Goal: Transaction & Acquisition: Purchase product/service

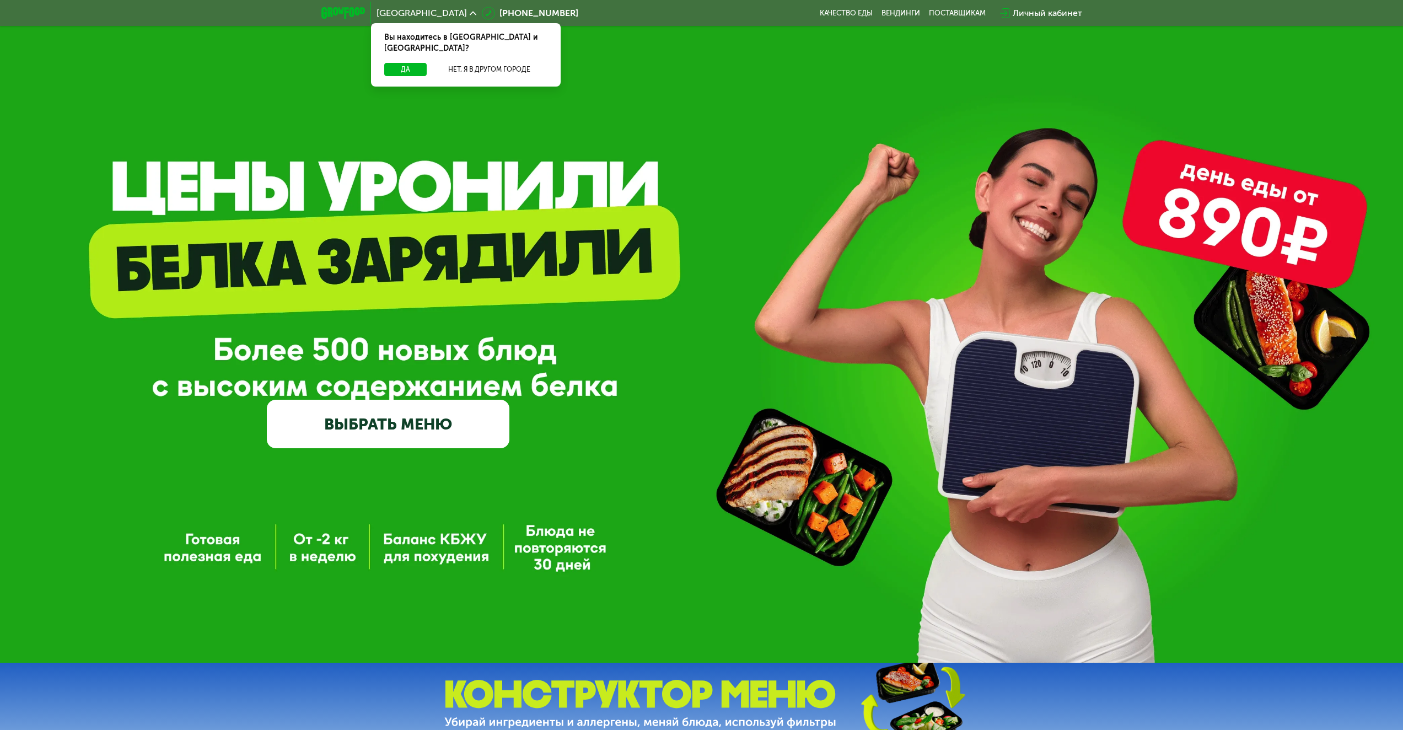
click at [352, 448] on link "ВЫБРАТЬ МЕНЮ" at bounding box center [388, 424] width 243 height 49
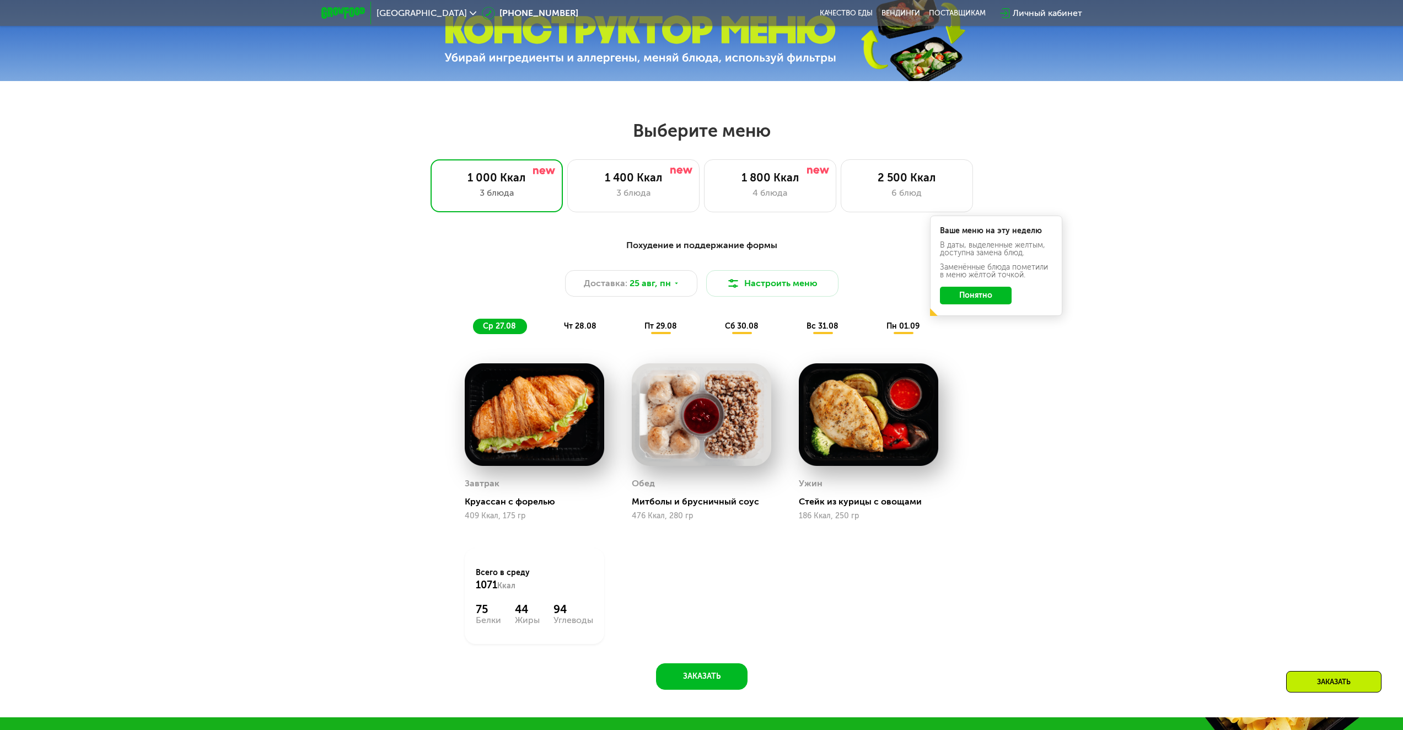
scroll to position [762, 0]
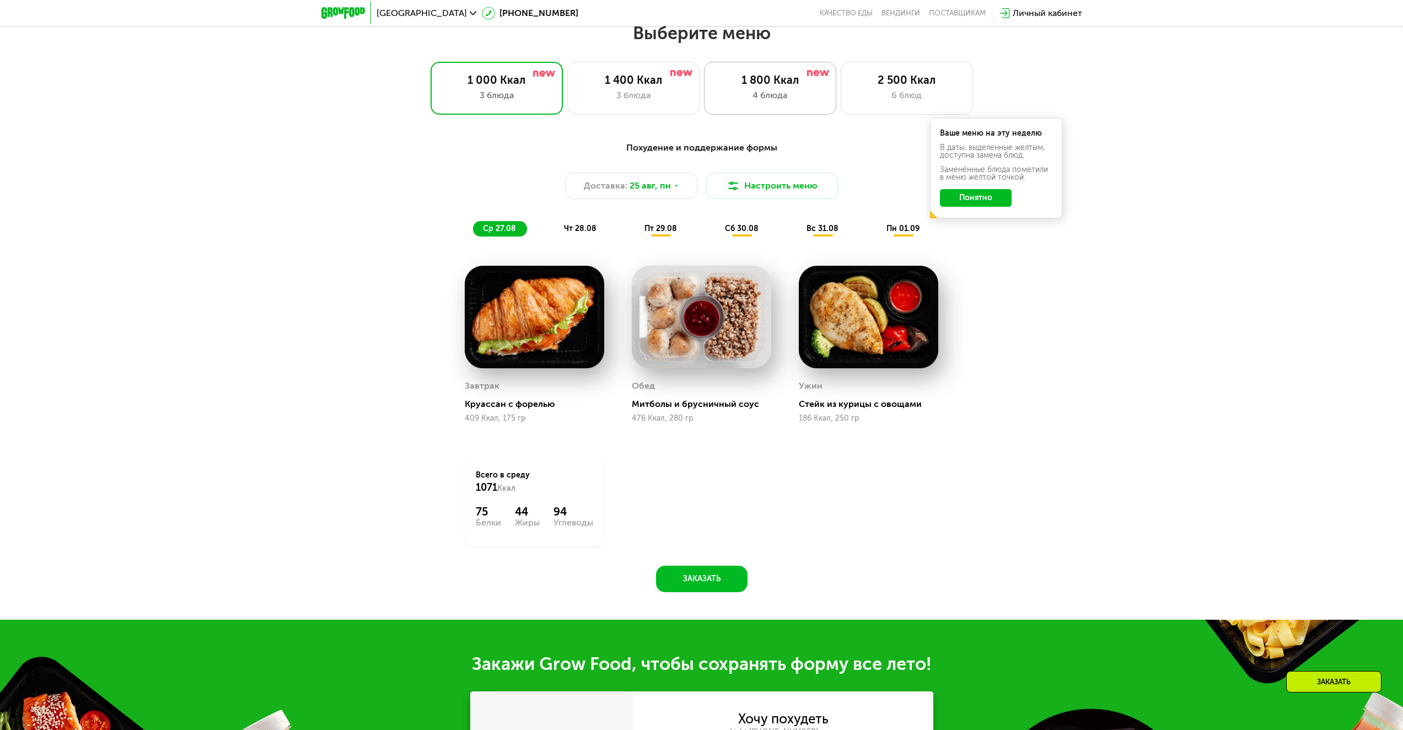
click at [773, 99] on div "4 блюда" at bounding box center [769, 95] width 109 height 13
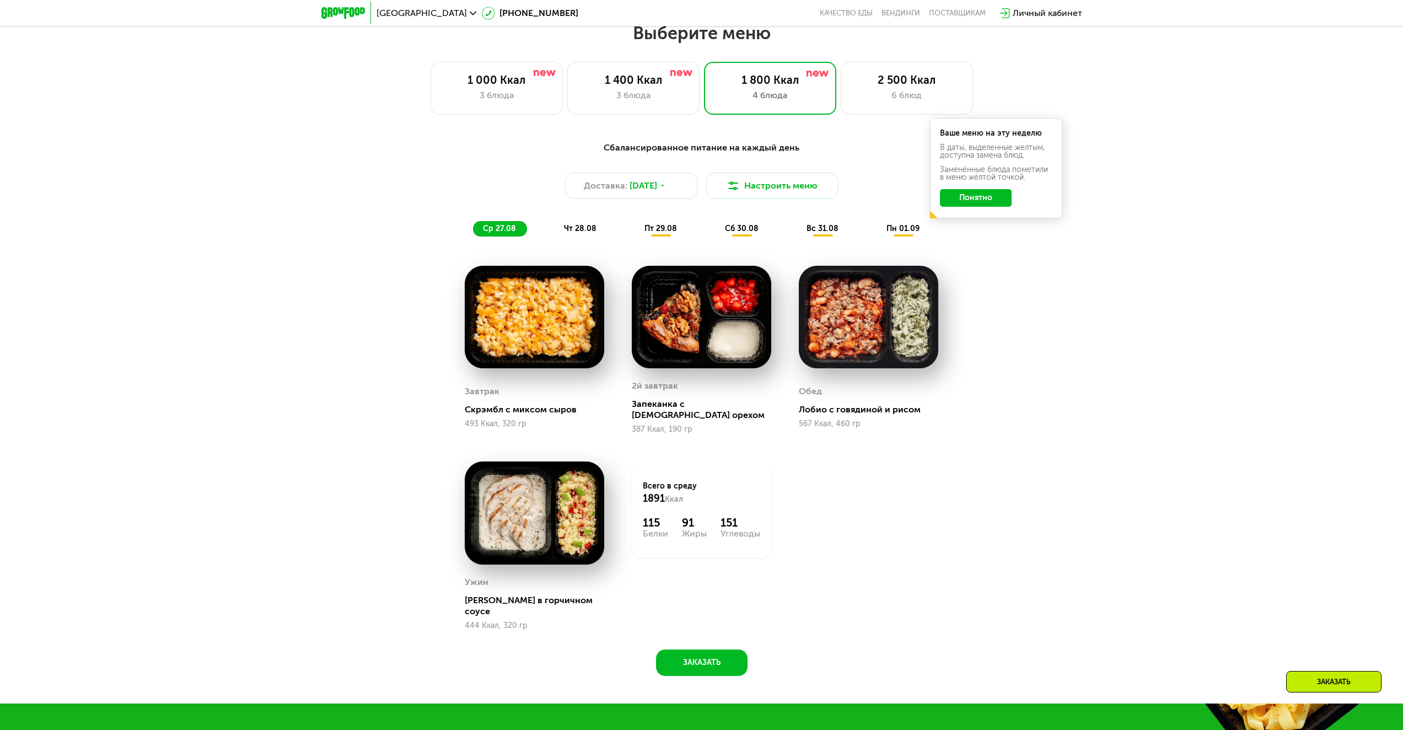
click at [979, 202] on button "Понятно" at bounding box center [976, 198] width 72 height 18
click at [655, 187] on span "[DATE]" at bounding box center [643, 185] width 28 height 13
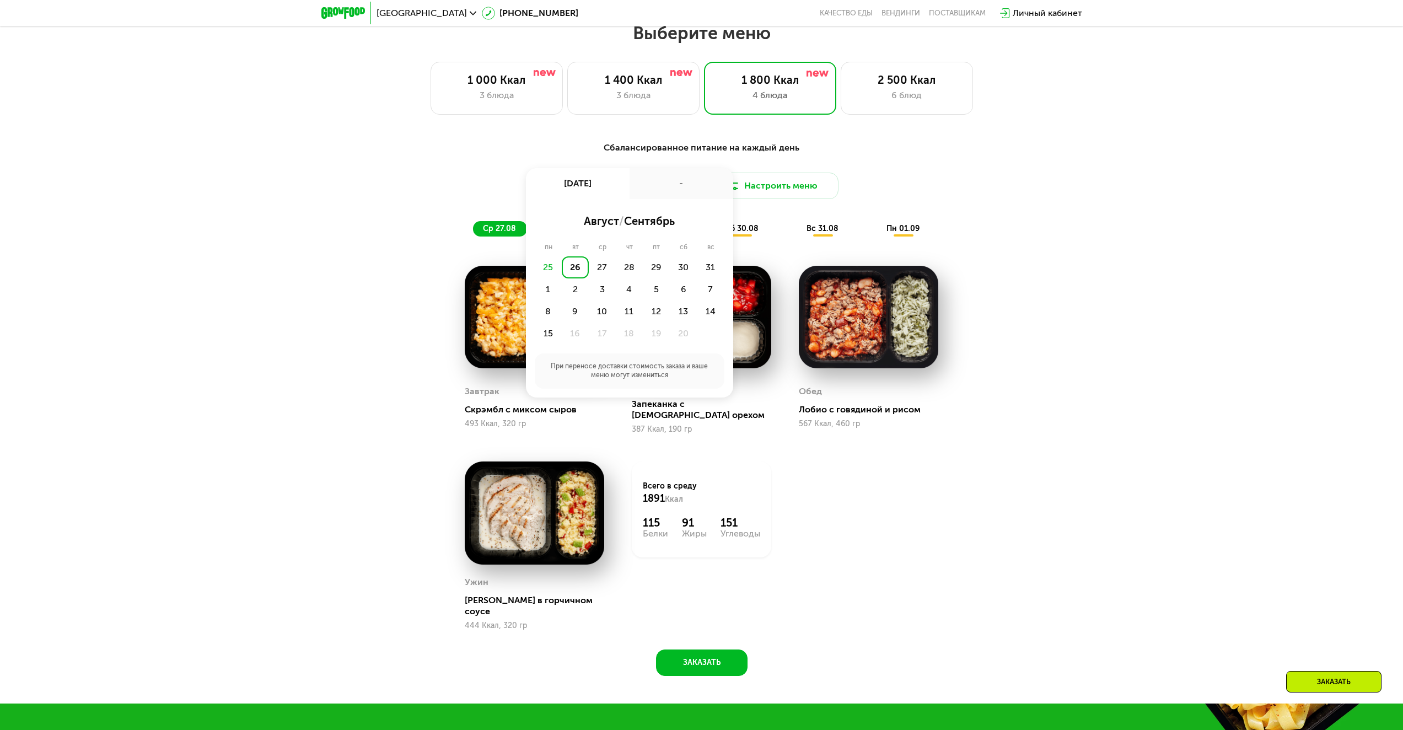
click at [569, 271] on div "26" at bounding box center [575, 267] width 27 height 22
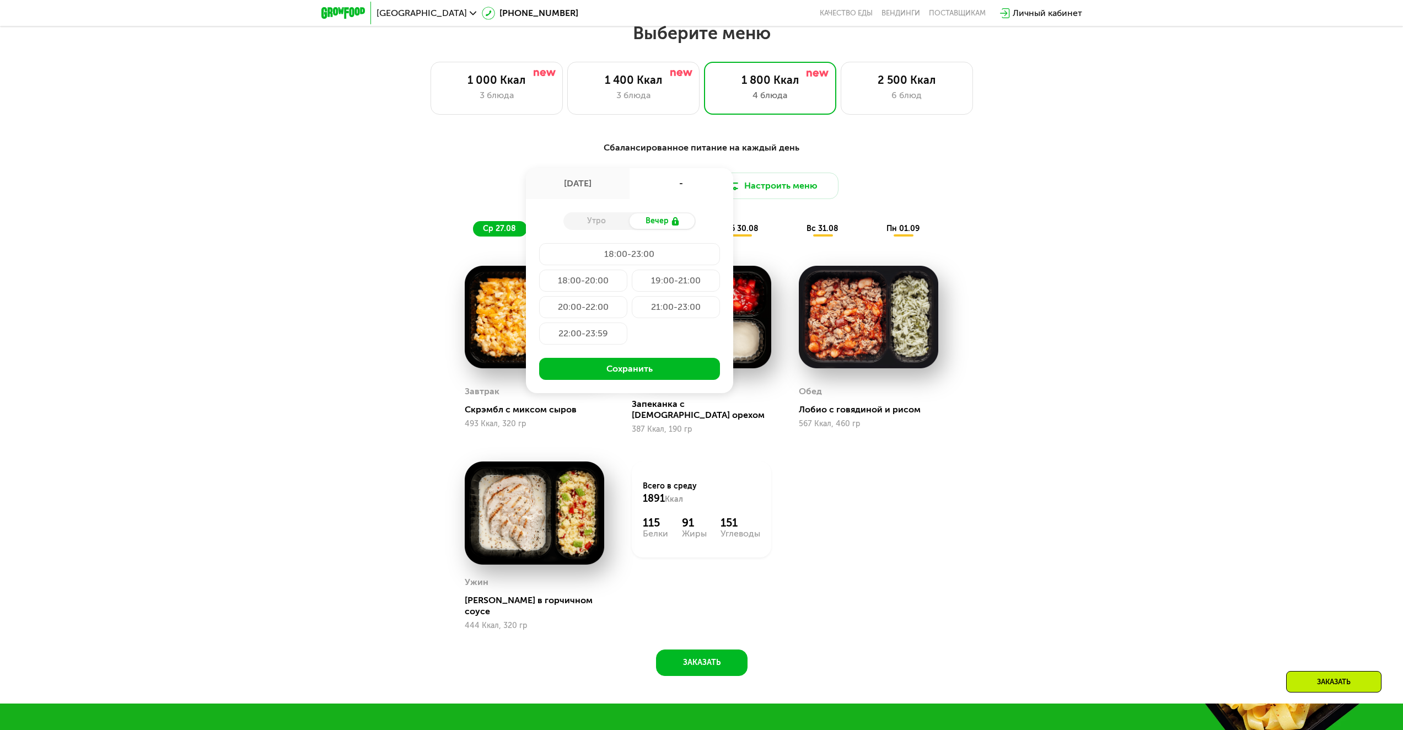
click at [928, 198] on div "Доставка: [DATE] авг, вт - Утро Вечер 18:00-23:00 18:00-20:00 19:00-21:00 20:00…" at bounding box center [701, 186] width 653 height 26
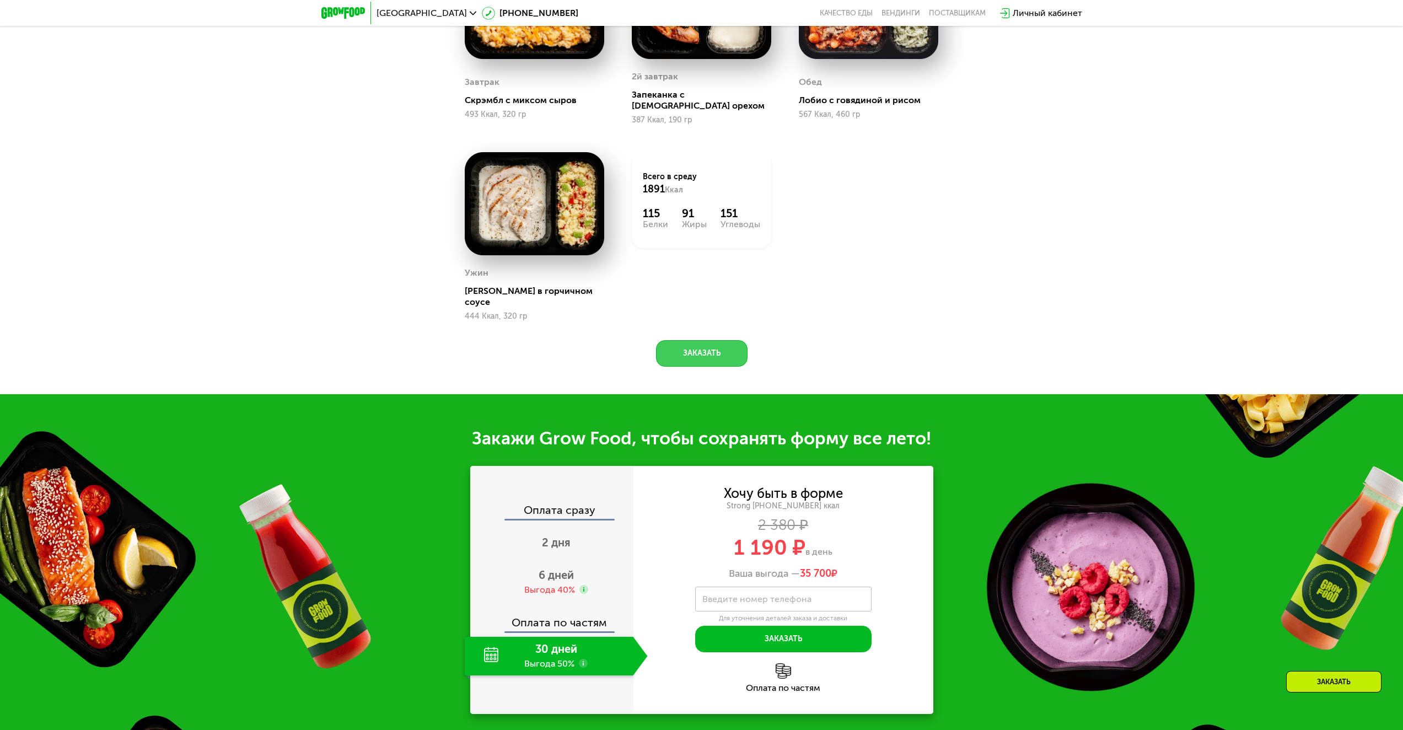
scroll to position [1092, 0]
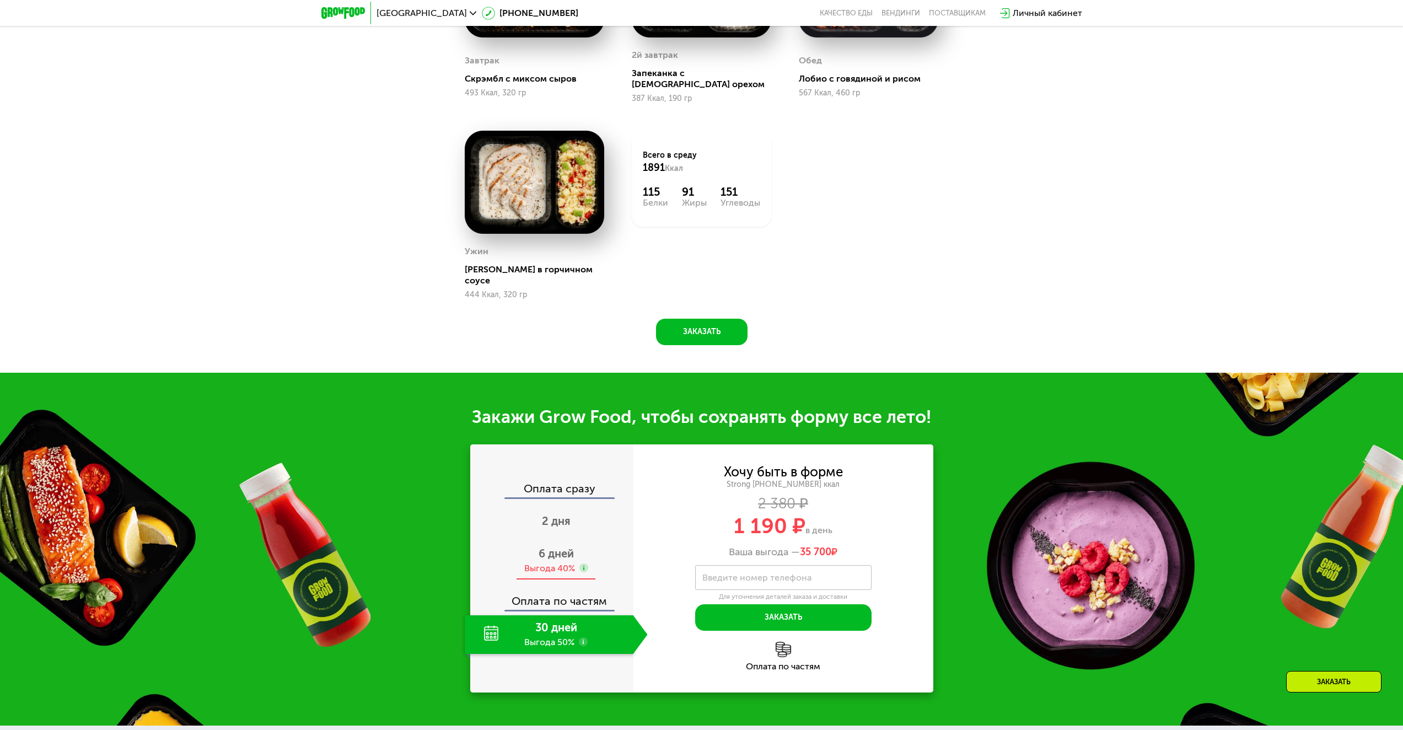
click at [567, 547] on span "6 дней" at bounding box center [555, 553] width 35 height 13
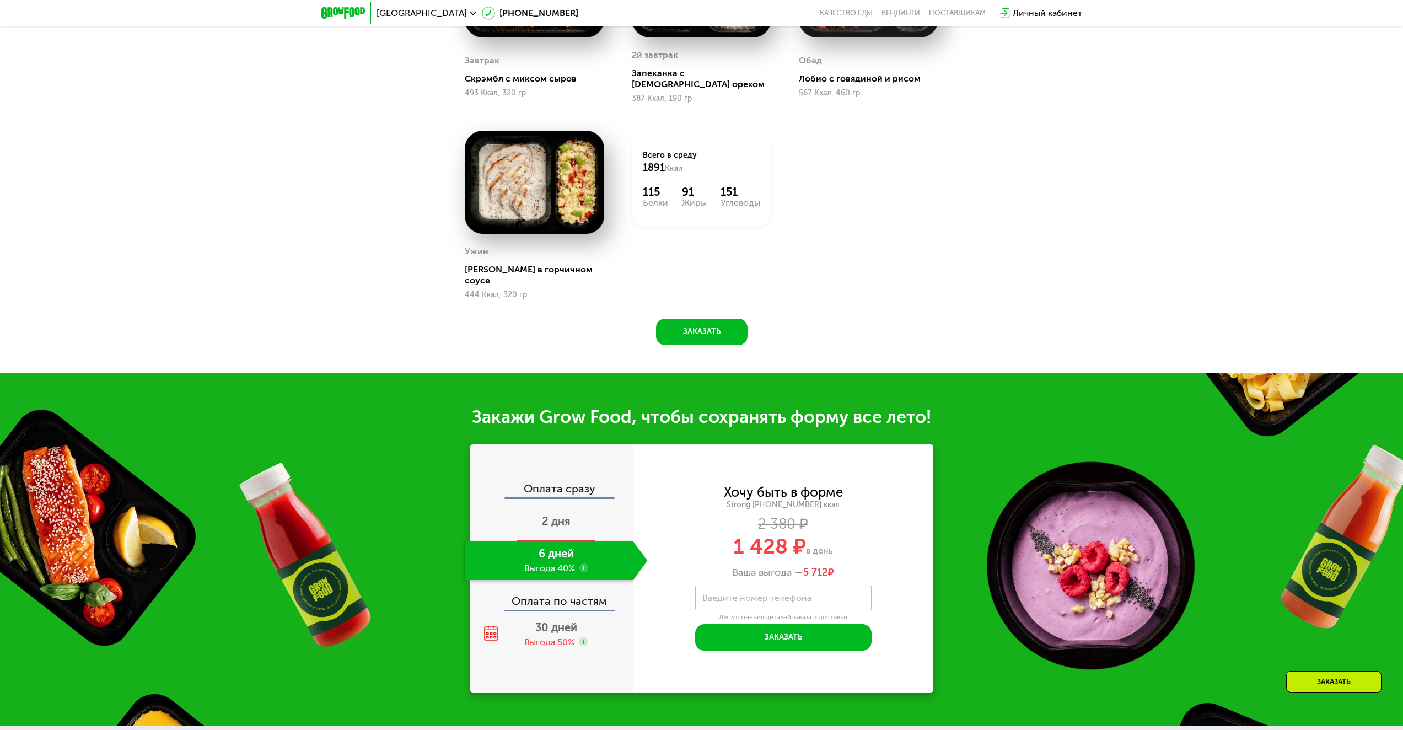
click at [557, 512] on div "2 дня" at bounding box center [556, 522] width 183 height 39
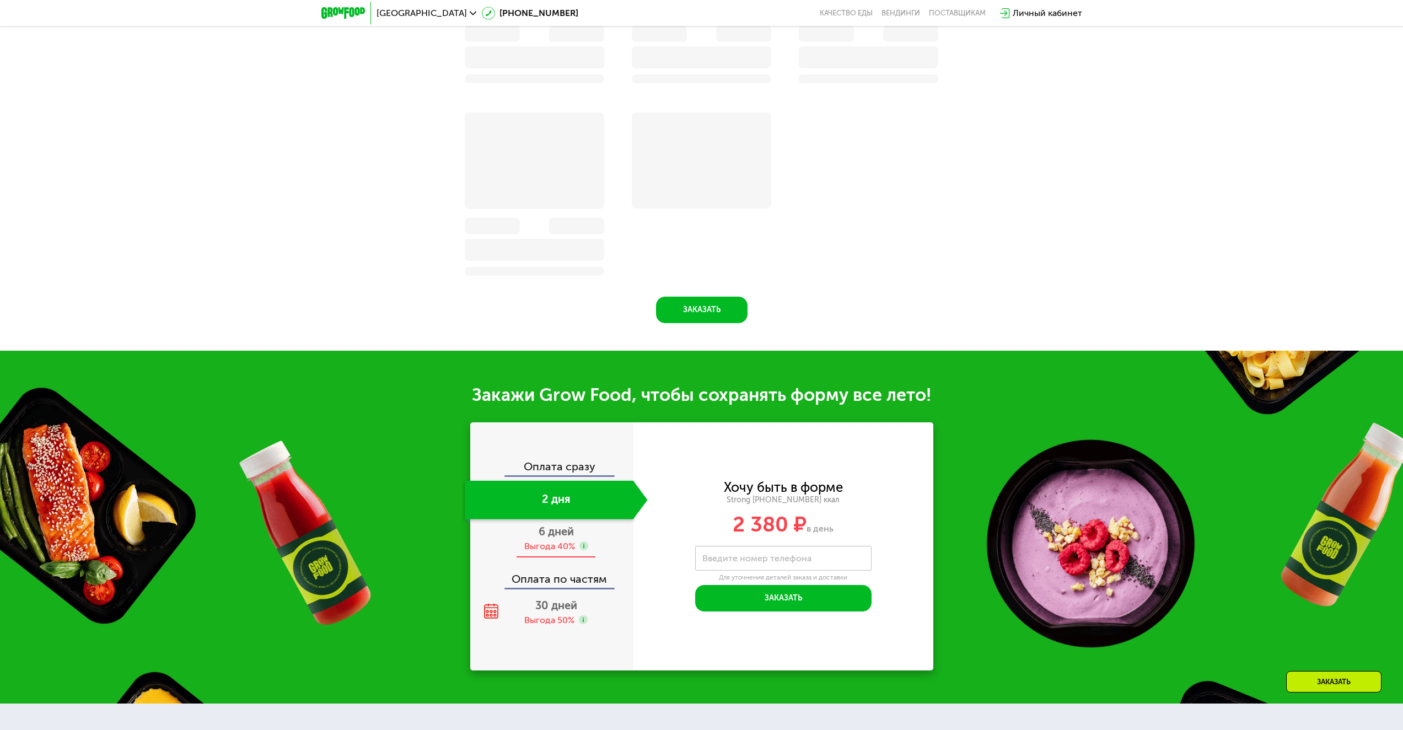
click at [551, 542] on div "6 дней Выгода 40%" at bounding box center [556, 538] width 183 height 39
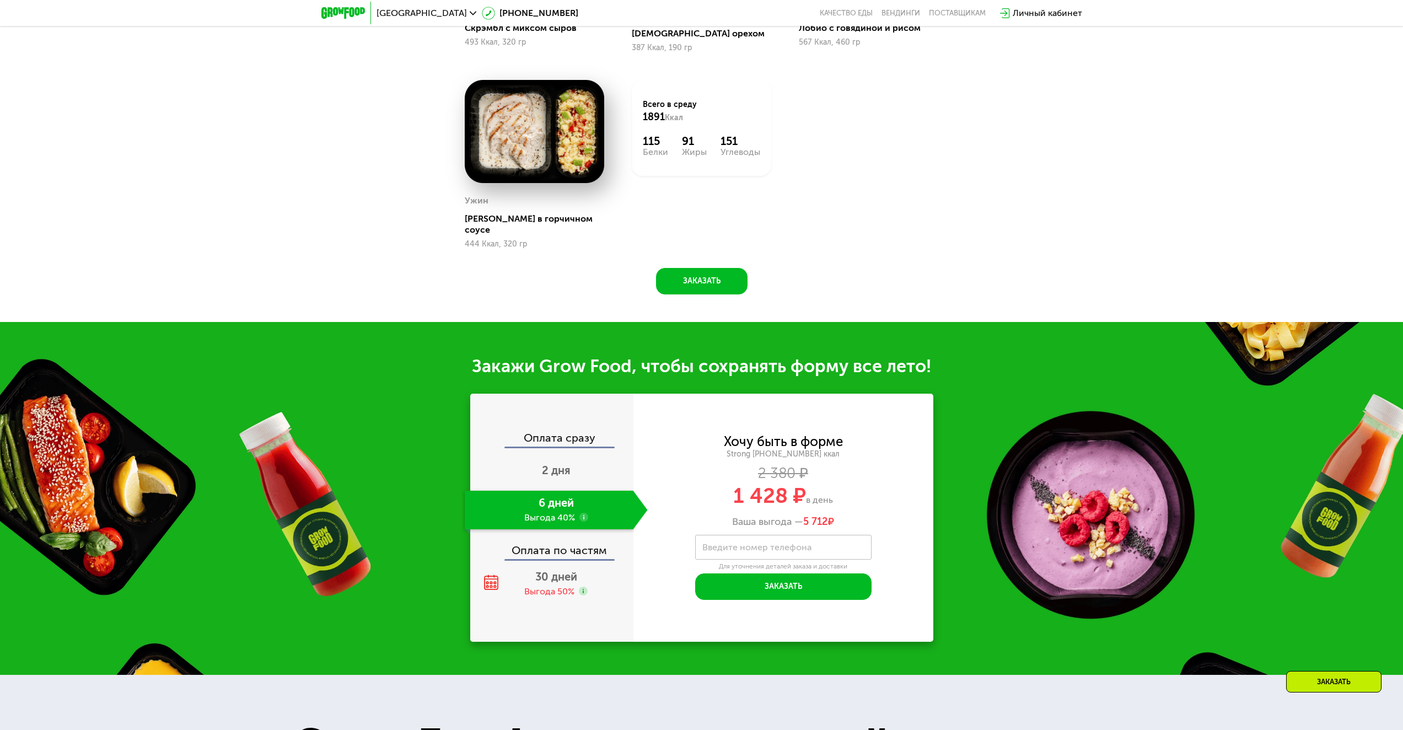
scroll to position [1092, 0]
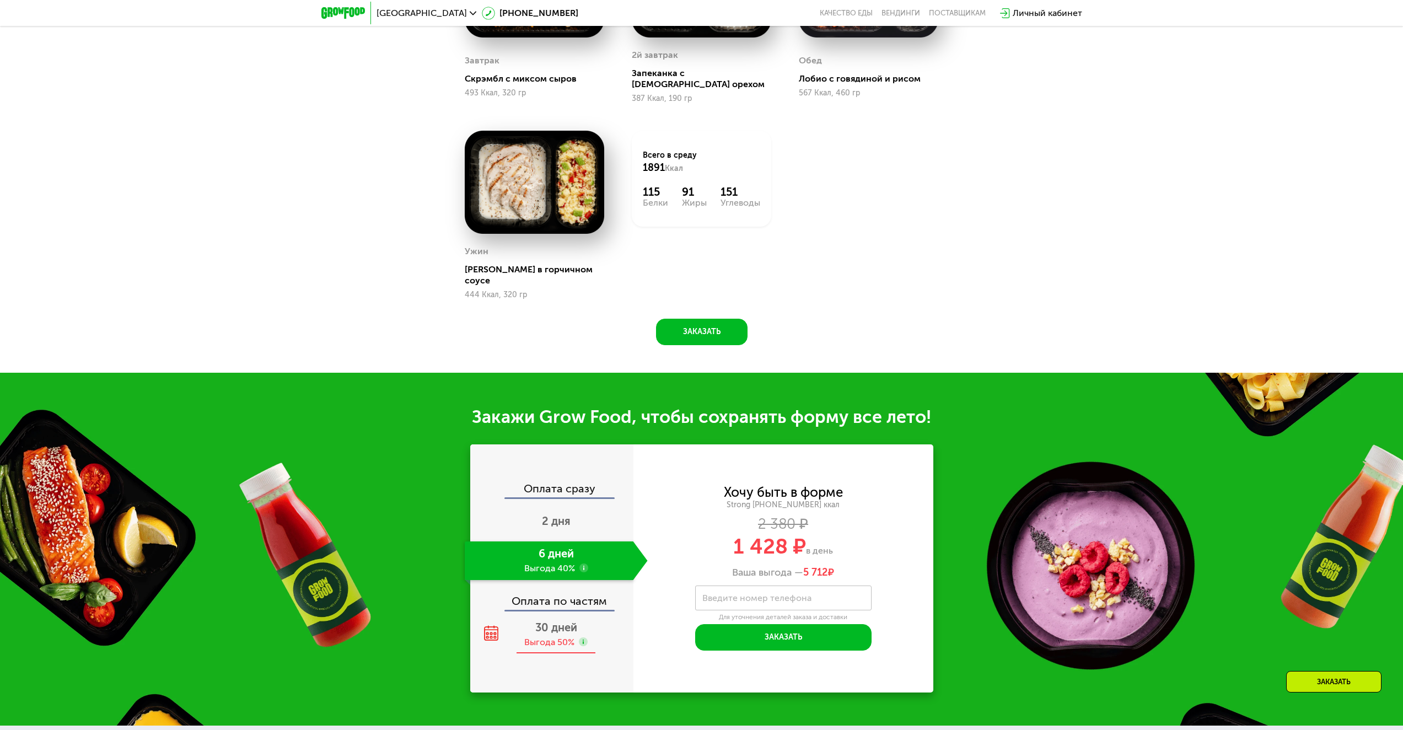
click at [541, 621] on span "30 дней" at bounding box center [556, 627] width 42 height 13
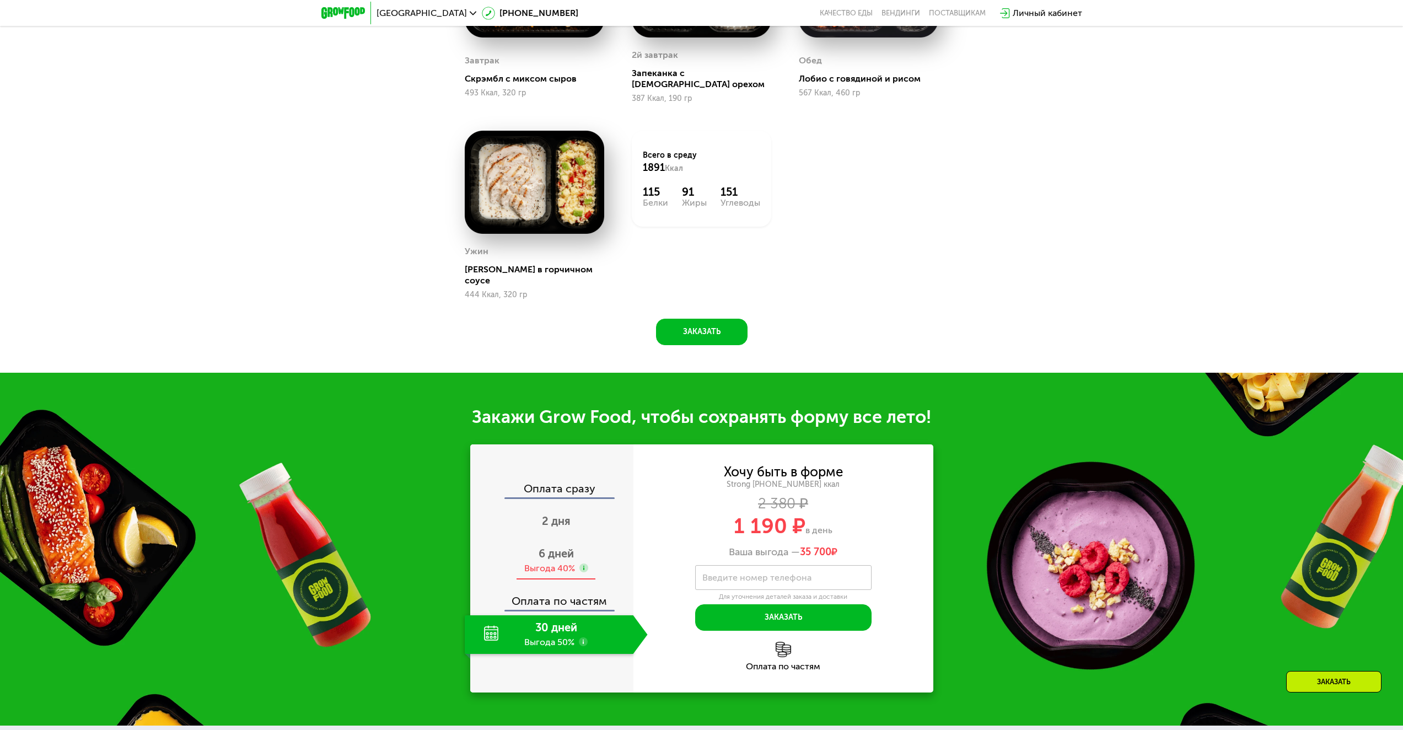
click at [563, 547] on span "6 дней" at bounding box center [555, 553] width 35 height 13
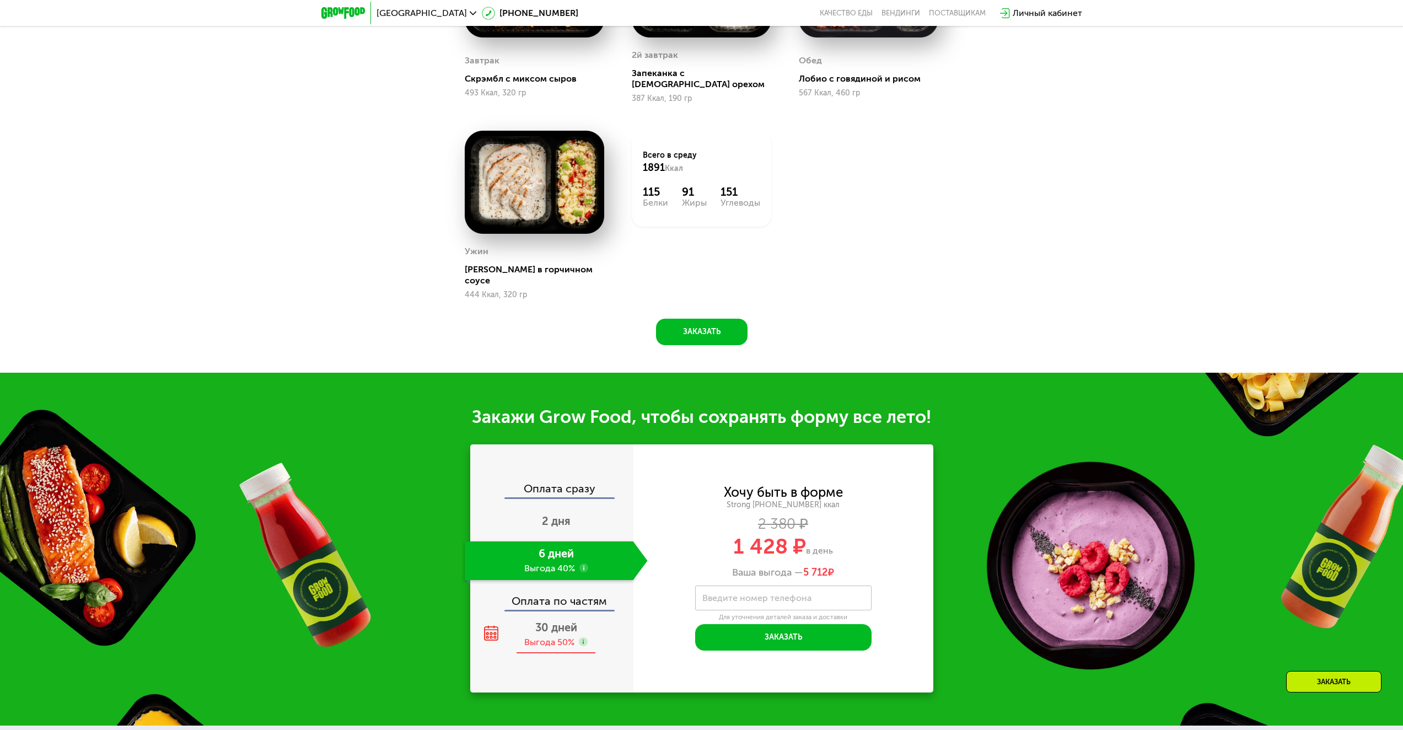
click at [525, 636] on div "Выгода 50%" at bounding box center [549, 642] width 50 height 12
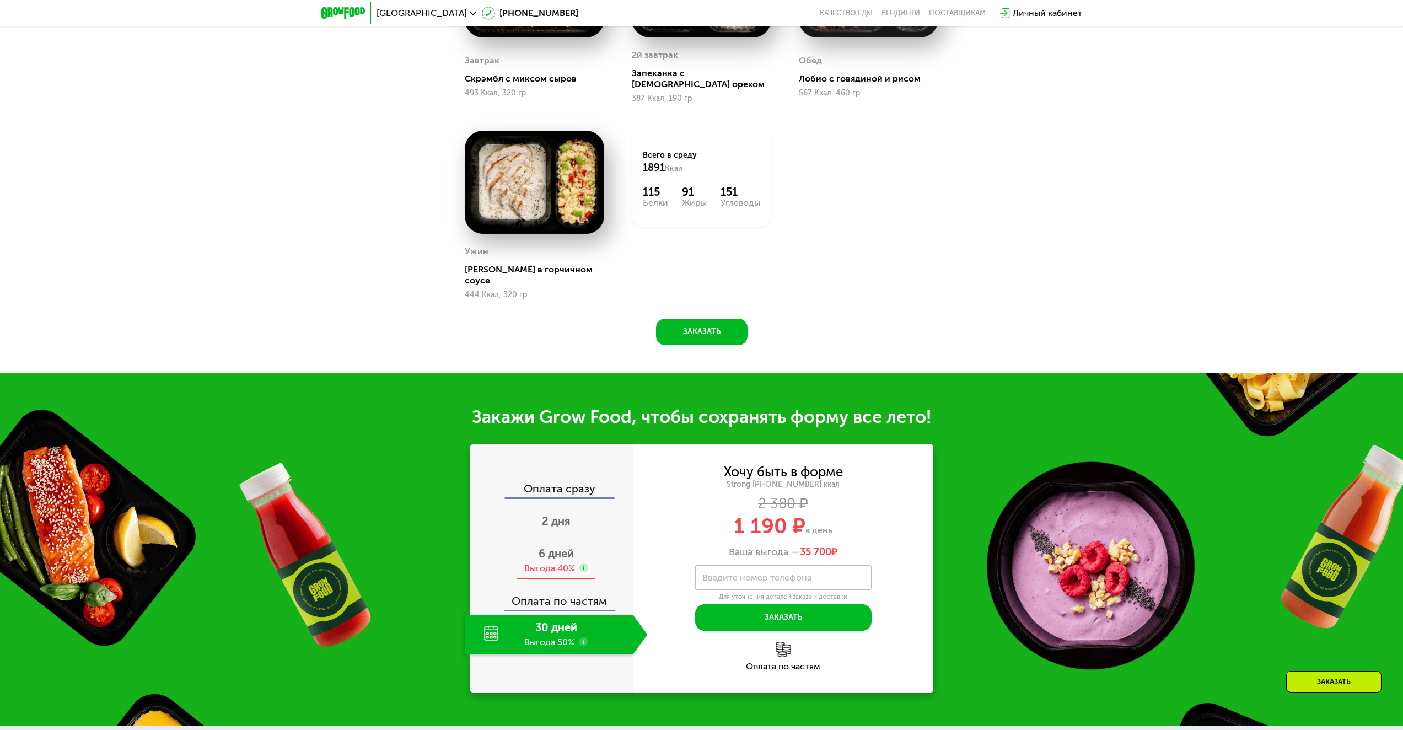
click at [566, 547] on span "6 дней" at bounding box center [555, 553] width 35 height 13
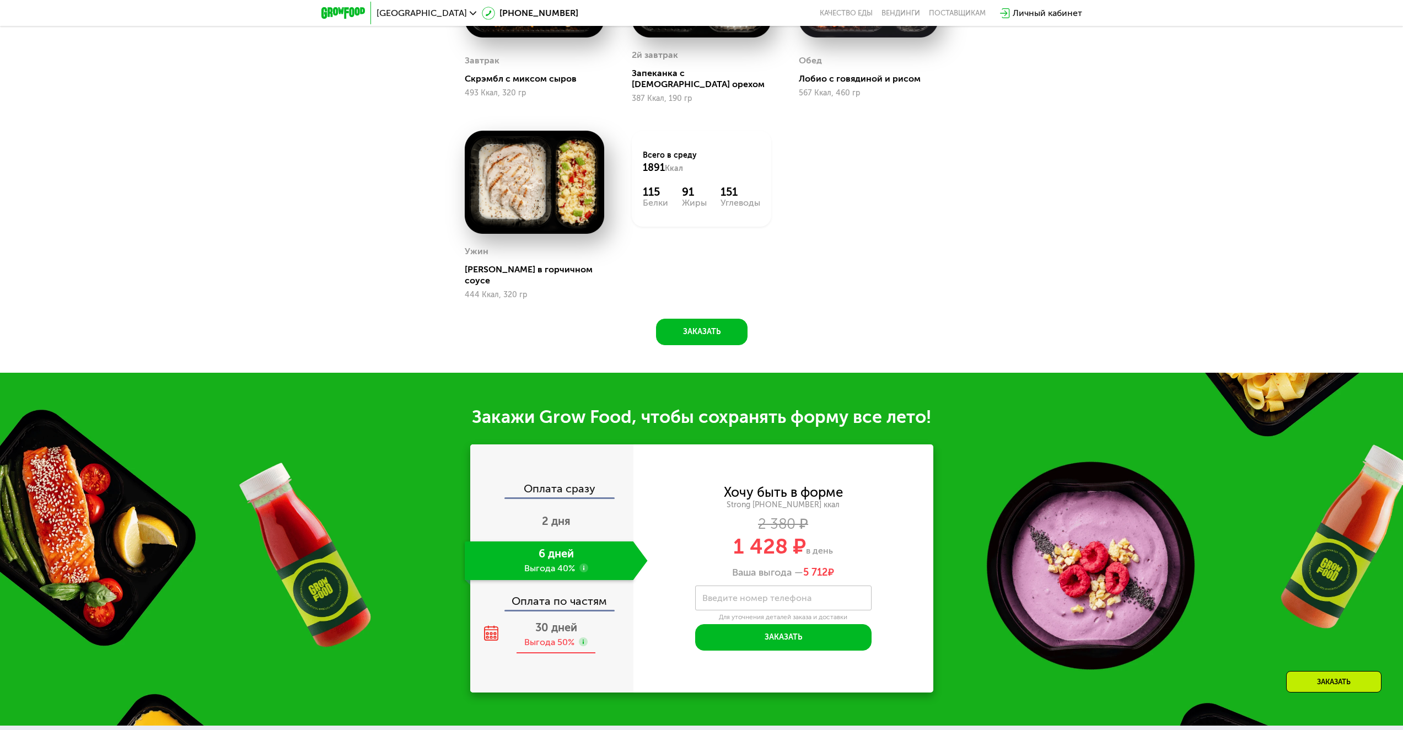
click at [578, 636] on div "Выгода 50%" at bounding box center [555, 642] width 63 height 12
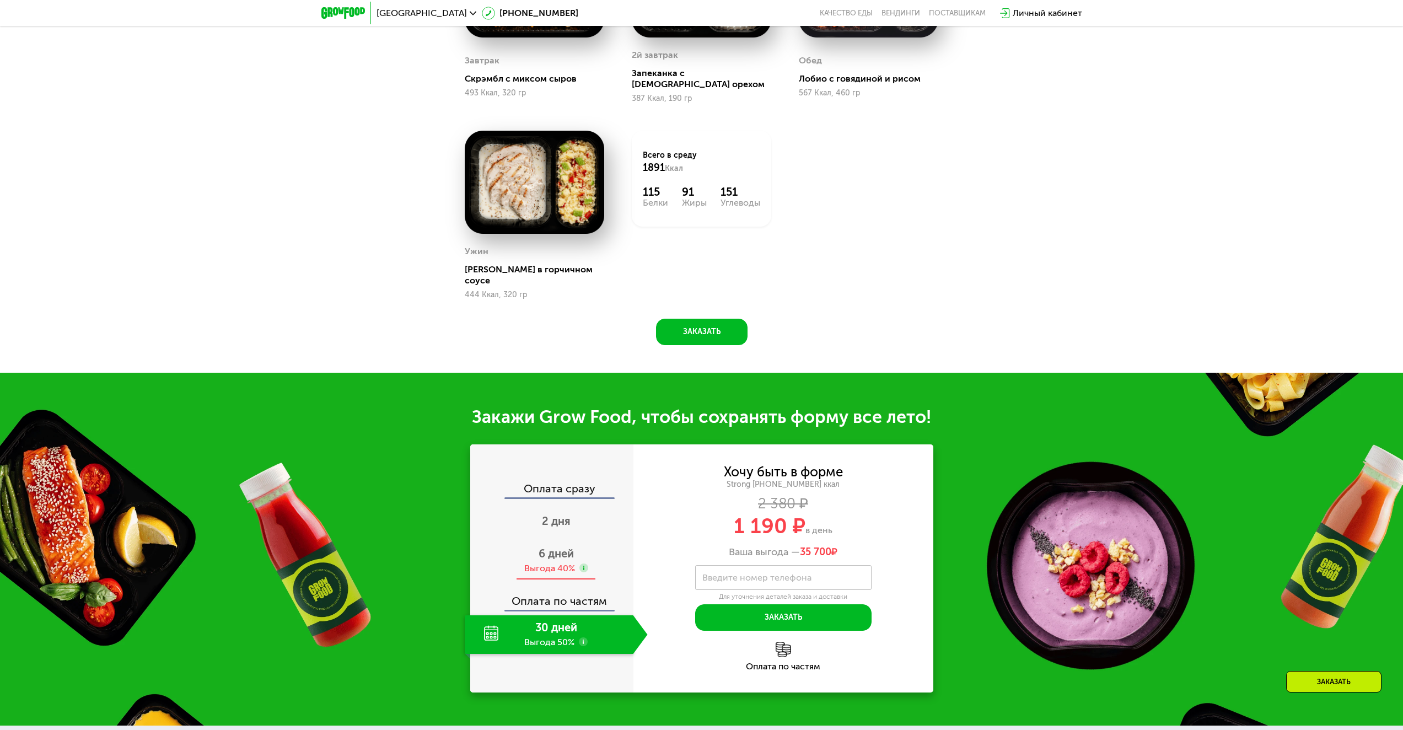
click at [558, 557] on div "6 дней Выгода 40%" at bounding box center [556, 560] width 183 height 39
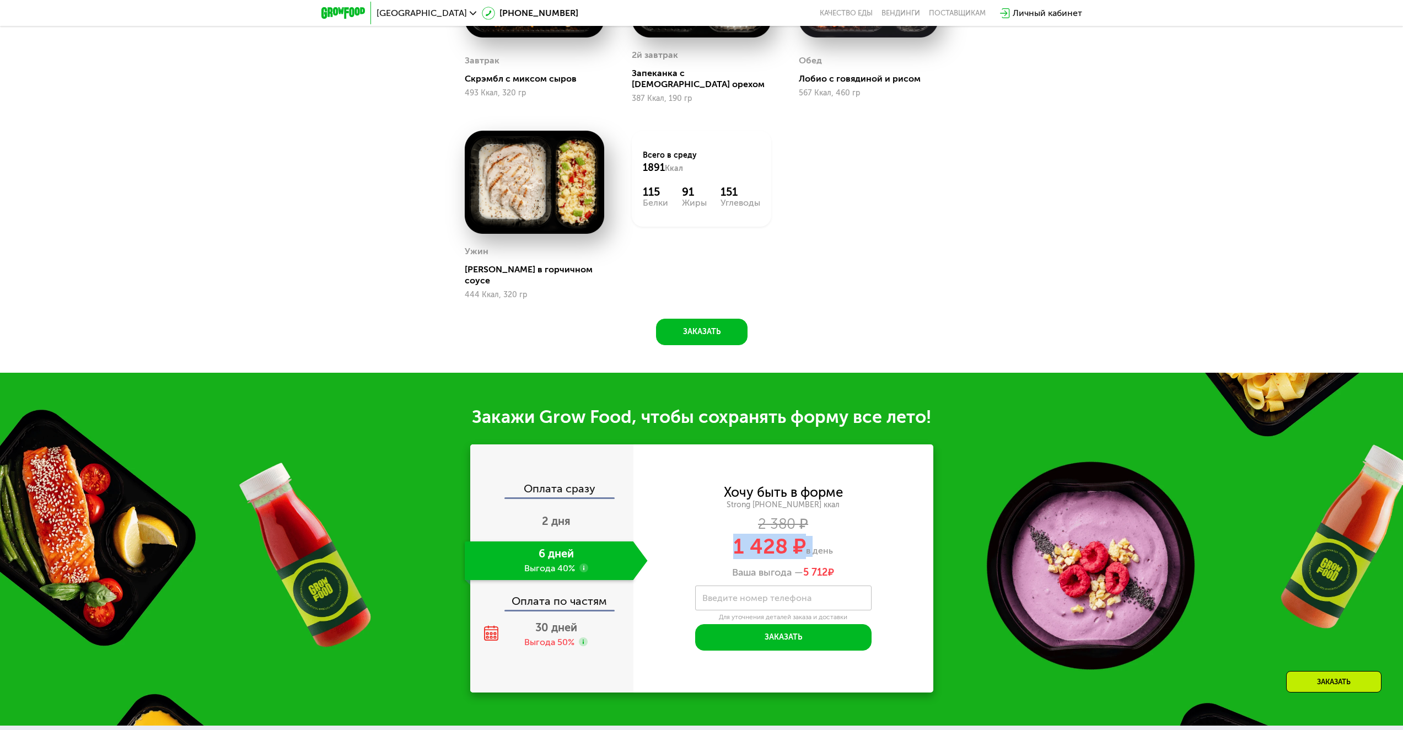
drag, startPoint x: 811, startPoint y: 526, endPoint x: 701, endPoint y: 525, distance: 109.7
click at [701, 536] on div "1 428 ₽ в день" at bounding box center [783, 546] width 300 height 21
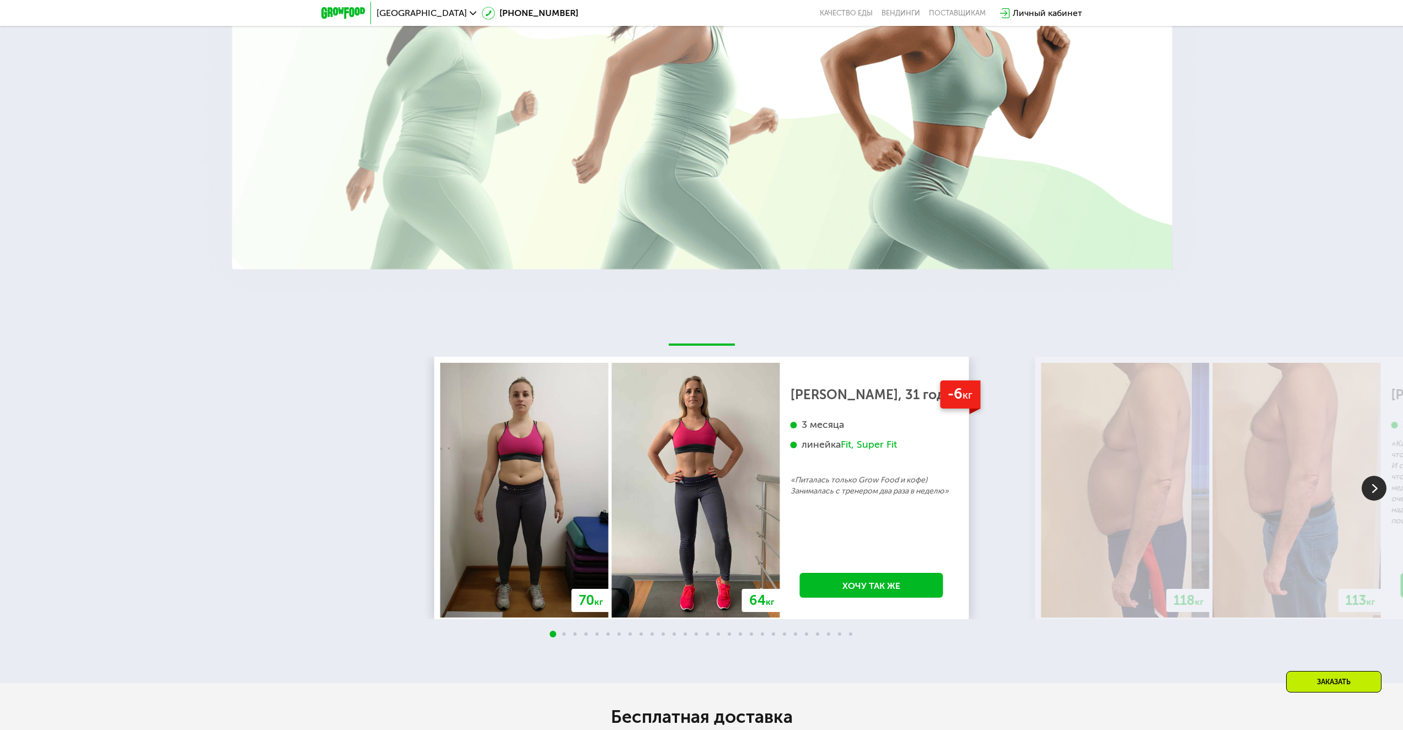
scroll to position [2250, 0]
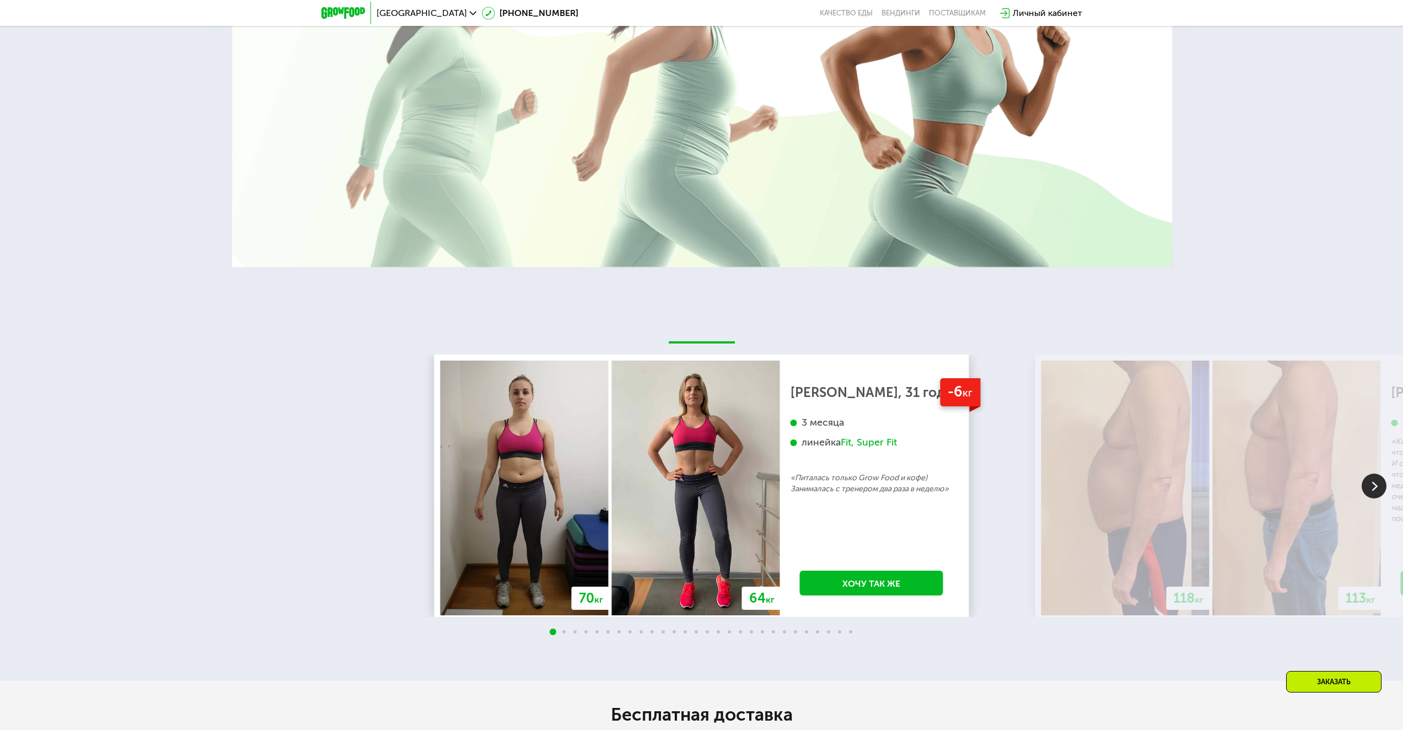
click at [1372, 473] on img at bounding box center [1373, 485] width 25 height 25
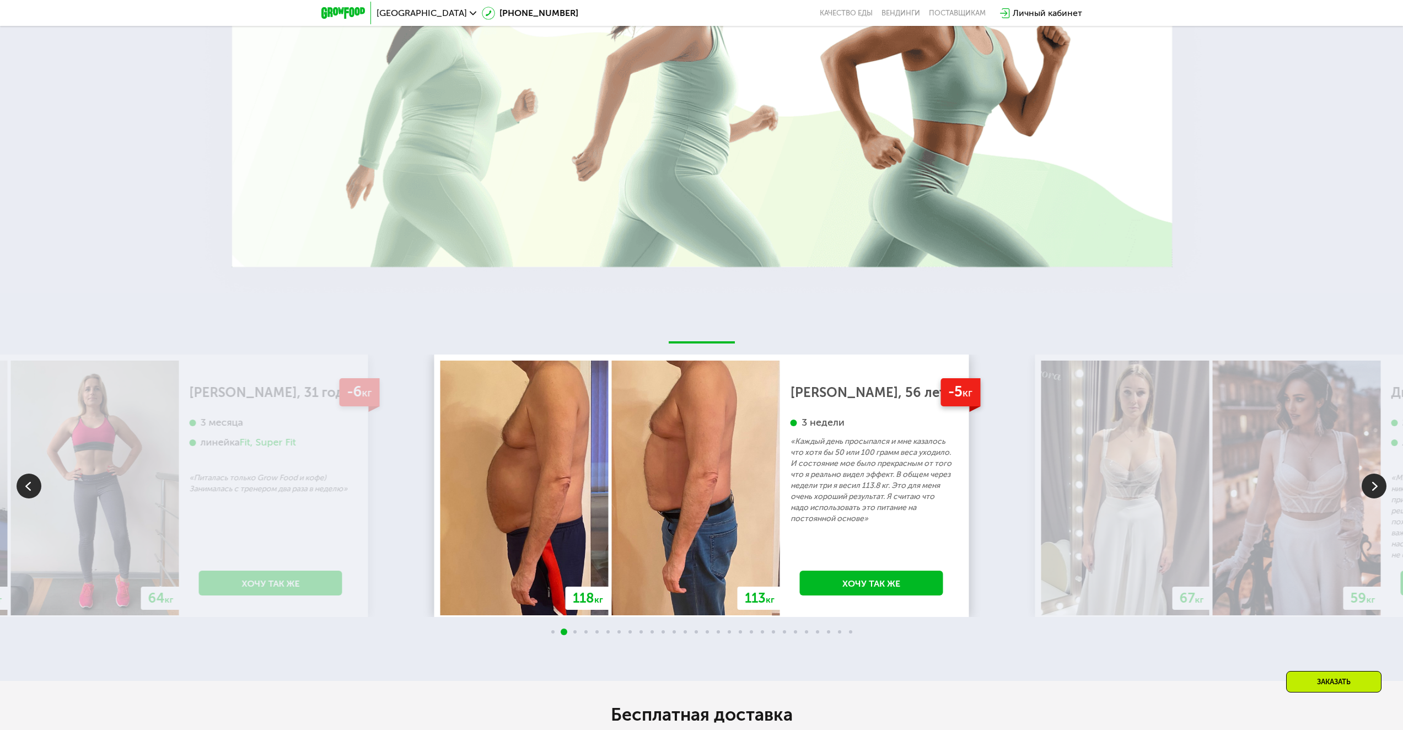
click at [1372, 473] on img at bounding box center [1373, 485] width 25 height 25
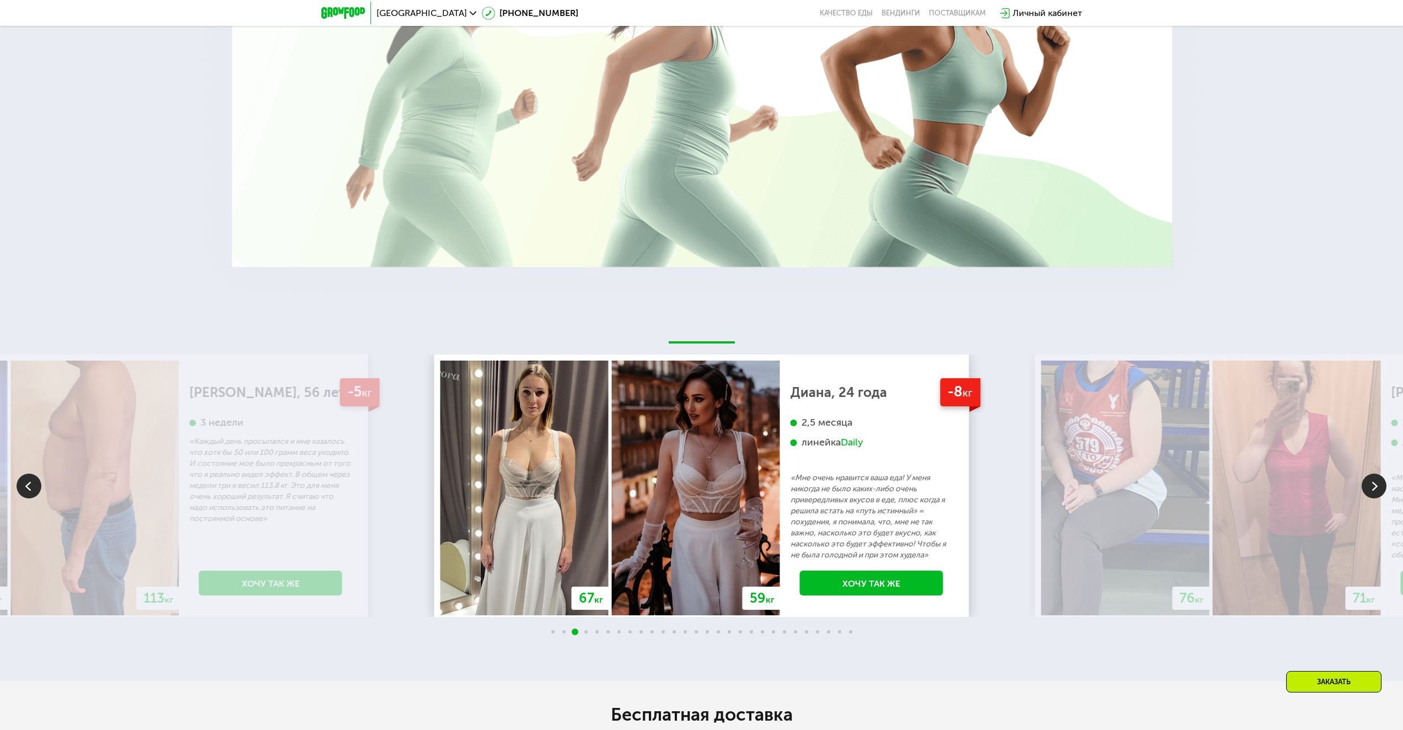
click at [1372, 473] on img at bounding box center [1373, 485] width 25 height 25
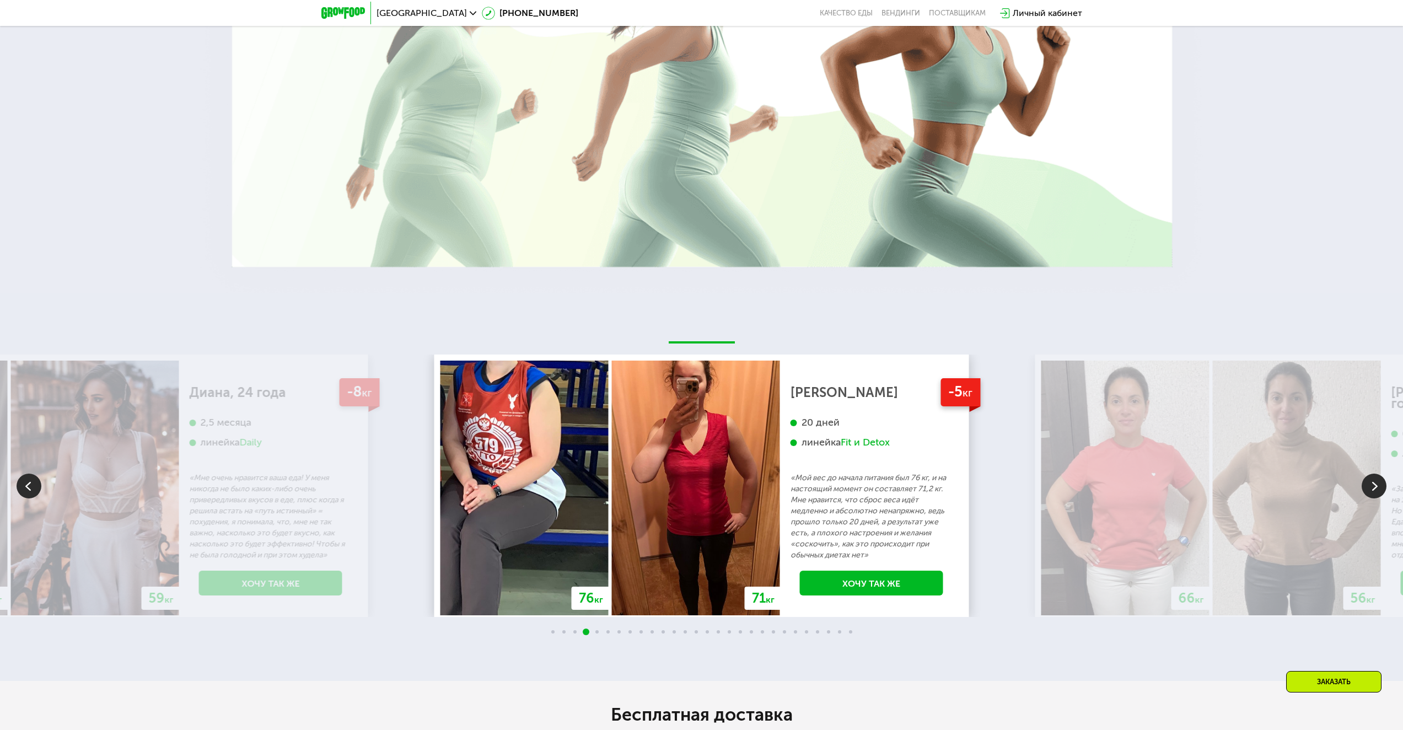
click at [1372, 473] on img at bounding box center [1373, 485] width 25 height 25
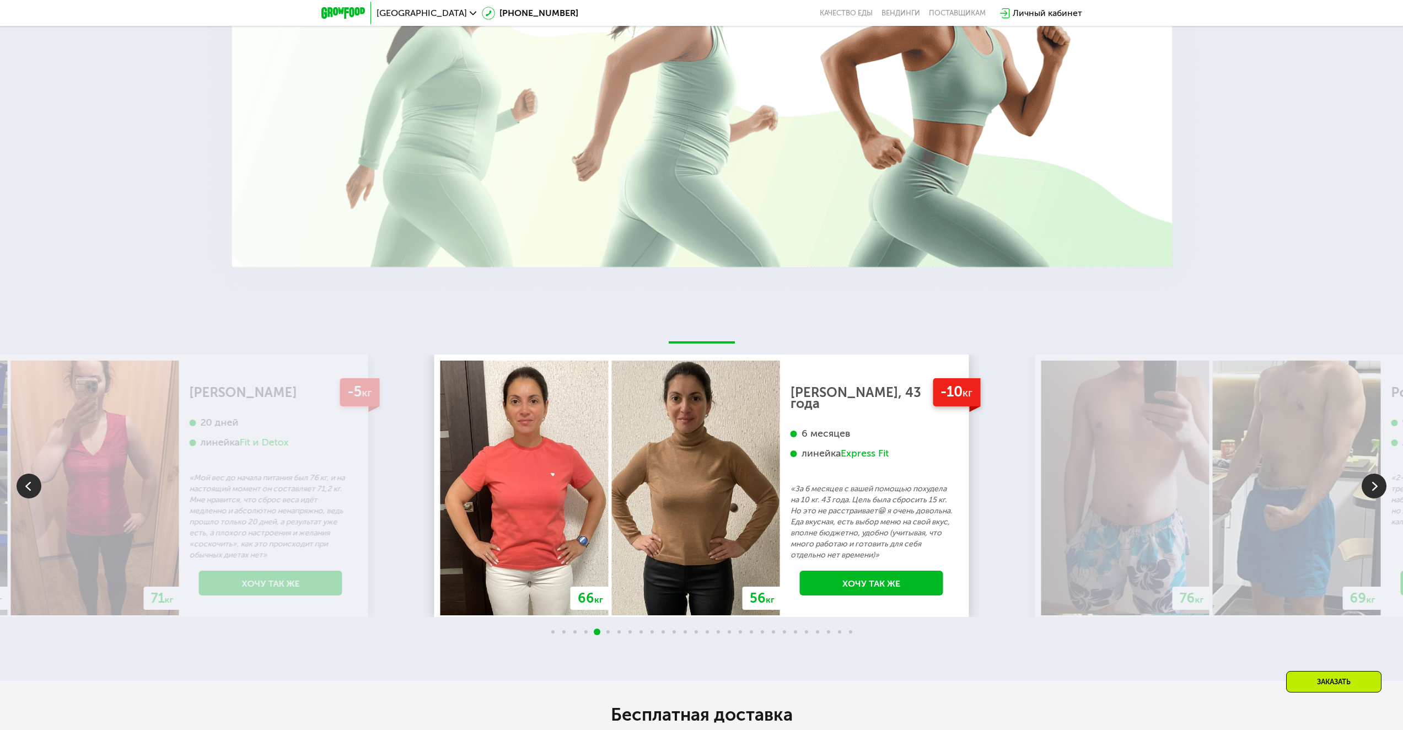
click at [1372, 473] on img at bounding box center [1373, 485] width 25 height 25
